Goal: Task Accomplishment & Management: Complete application form

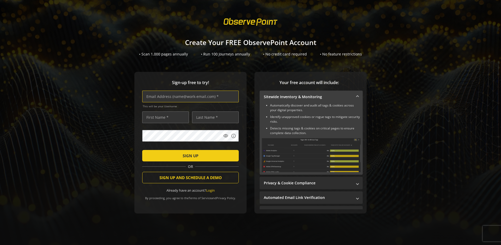
click at [189, 96] on input "text" at bounding box center [190, 97] width 96 height 12
type input "[EMAIL_ADDRESS][DOMAIN_NAME]"
click at [164, 117] on input "text" at bounding box center [165, 118] width 47 height 12
type input "Test"
click at [214, 117] on input "text" at bounding box center [215, 118] width 47 height 12
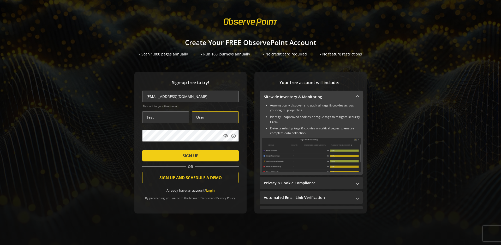
type input "User"
click at [189, 156] on span "SIGN UP" at bounding box center [191, 155] width 16 height 9
